Goal: Task Accomplishment & Management: Complete application form

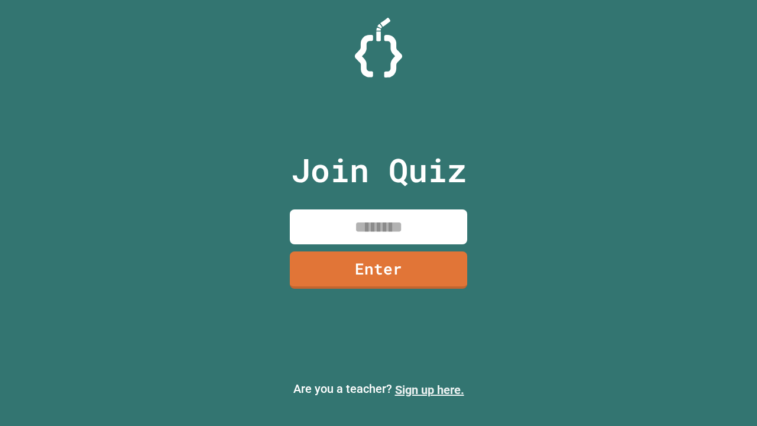
click at [429, 390] on link "Sign up here." at bounding box center [429, 389] width 69 height 14
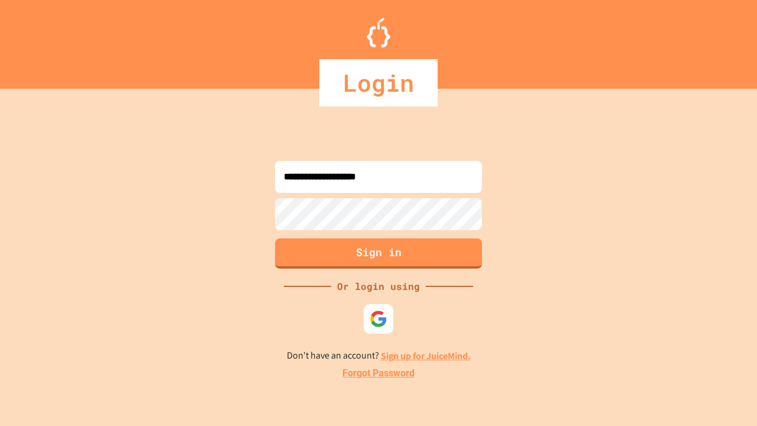
type input "**********"
